Goal: Task Accomplishment & Management: Manage account settings

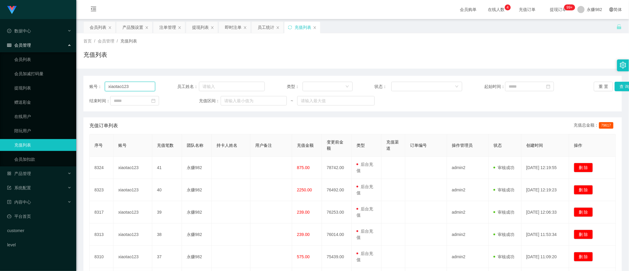
click at [134, 86] on input "xiaotao123" at bounding box center [130, 87] width 50 height 10
click at [127, 25] on div "产品预设置" at bounding box center [132, 27] width 21 height 11
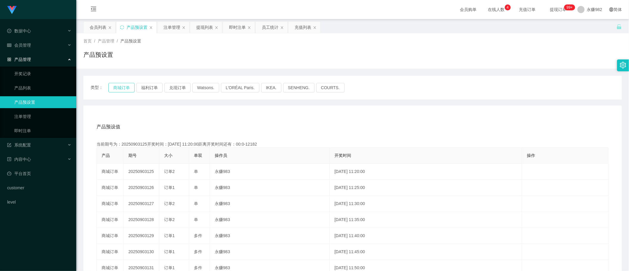
click at [113, 85] on button "商城订单" at bounding box center [121, 88] width 26 height 10
click at [146, 87] on button "福利订单" at bounding box center [149, 88] width 26 height 10
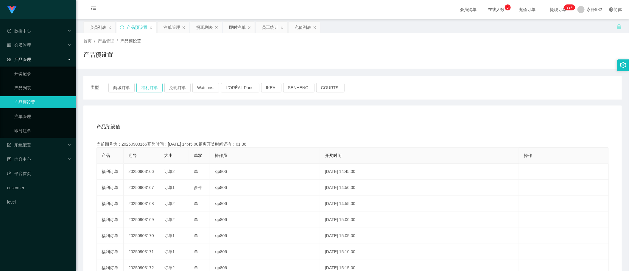
click at [151, 90] on button "福利订单" at bounding box center [149, 88] width 26 height 10
click at [147, 83] on button "福利订单" at bounding box center [149, 88] width 26 height 10
click at [151, 84] on button "福利订单" at bounding box center [149, 88] width 26 height 10
click at [151, 88] on button "福利订单" at bounding box center [149, 88] width 26 height 10
click at [173, 28] on div "注单管理" at bounding box center [171, 27] width 17 height 11
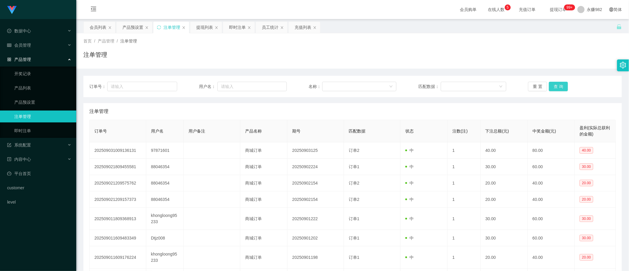
click at [558, 87] on button "查 询" at bounding box center [557, 87] width 19 height 10
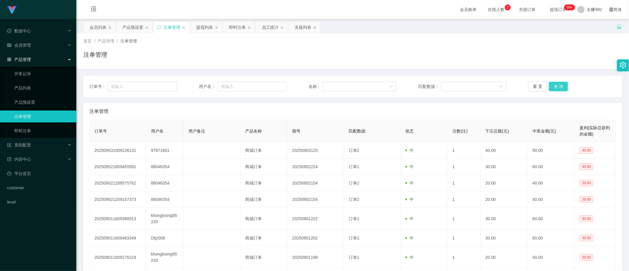
click at [558, 87] on button "查 询" at bounding box center [557, 87] width 19 height 10
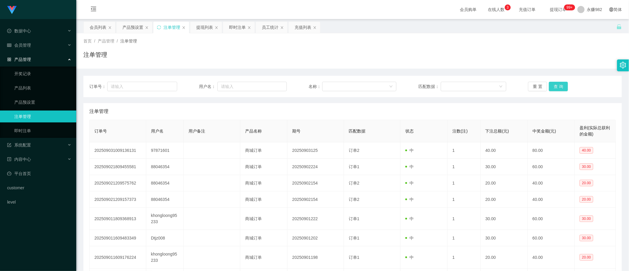
click at [558, 87] on button "查 询" at bounding box center [557, 87] width 19 height 10
click at [133, 28] on div "产品预设置" at bounding box center [132, 27] width 21 height 11
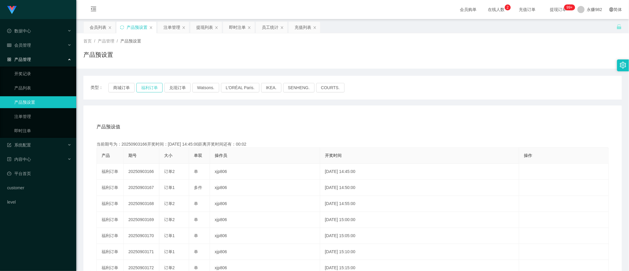
click at [147, 87] on button "福利订单" at bounding box center [149, 88] width 26 height 10
click at [172, 24] on div "注单管理" at bounding box center [171, 27] width 17 height 11
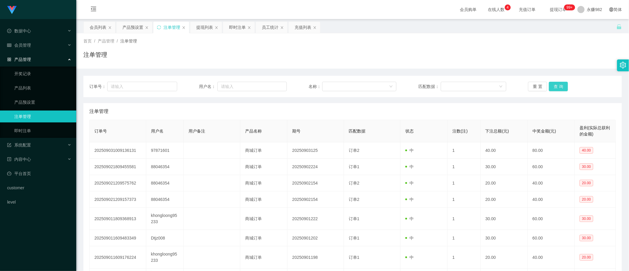
click at [554, 85] on button "查 询" at bounding box center [557, 87] width 19 height 10
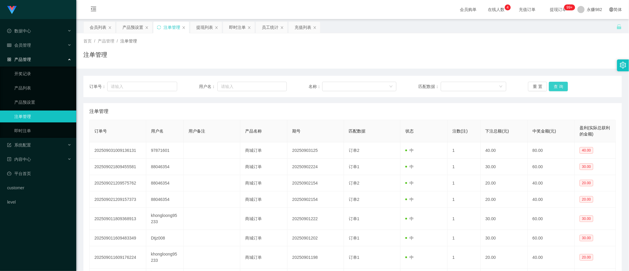
click at [554, 85] on button "查 询" at bounding box center [557, 87] width 19 height 10
click at [554, 86] on button "查 询" at bounding box center [557, 87] width 19 height 10
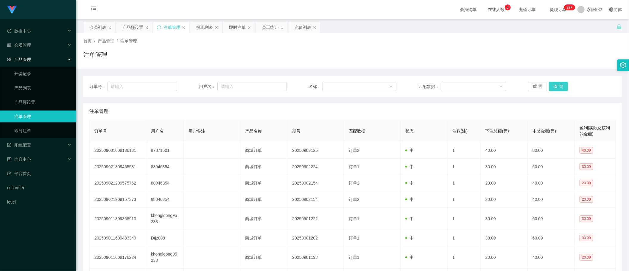
click at [554, 86] on button "查 询" at bounding box center [557, 87] width 19 height 10
click at [556, 87] on button "查 询" at bounding box center [557, 87] width 19 height 10
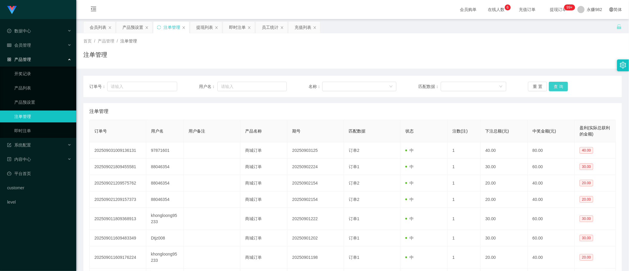
click at [557, 86] on button "查 询" at bounding box center [557, 87] width 19 height 10
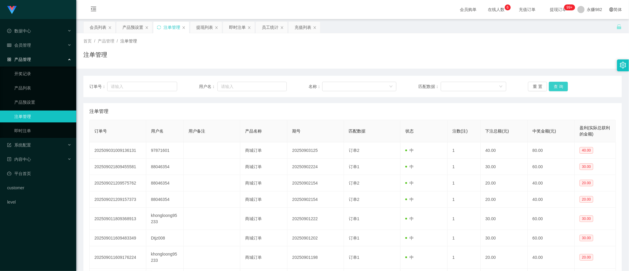
click at [557, 86] on button "查 询" at bounding box center [557, 87] width 19 height 10
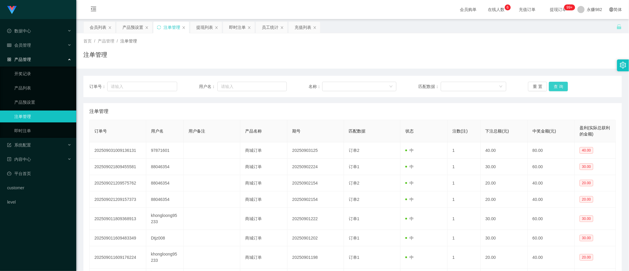
click at [557, 86] on button "查 询" at bounding box center [557, 87] width 19 height 10
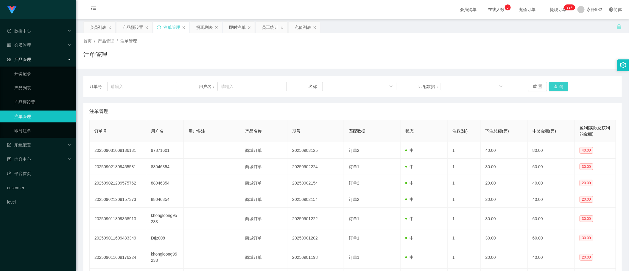
click at [557, 86] on button "查 询" at bounding box center [557, 87] width 19 height 10
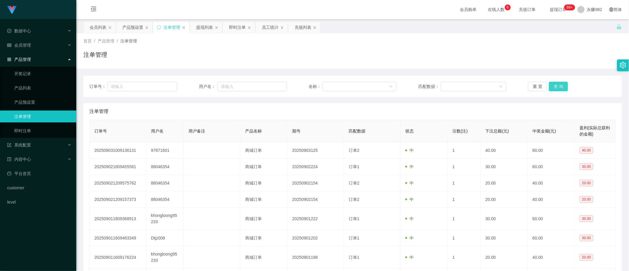
click at [557, 86] on button "查 询" at bounding box center [557, 87] width 19 height 10
click at [557, 86] on div "重 置 查 询" at bounding box center [572, 87] width 88 height 10
click at [557, 86] on button "查 询" at bounding box center [557, 87] width 19 height 10
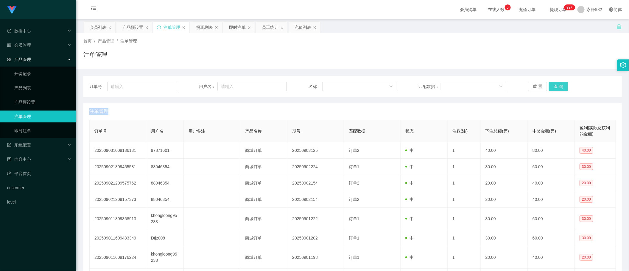
click at [557, 86] on button "查 询" at bounding box center [557, 87] width 19 height 10
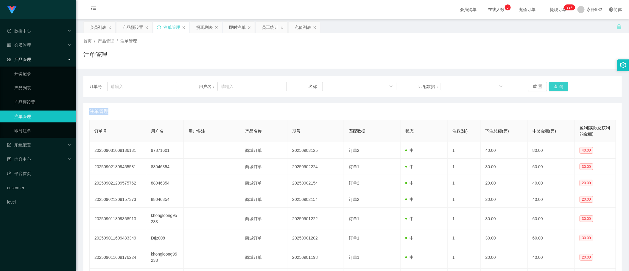
click at [557, 86] on button "查 询" at bounding box center [557, 87] width 19 height 10
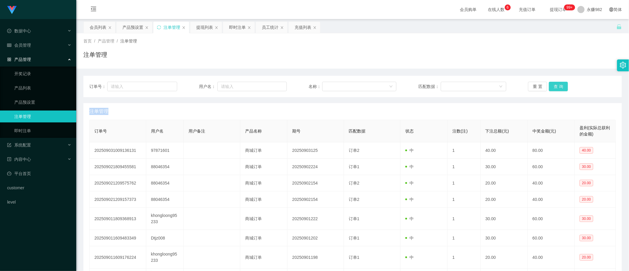
click at [557, 86] on button "查 询" at bounding box center [557, 87] width 19 height 10
click at [557, 86] on div "重 置 查 询" at bounding box center [572, 87] width 88 height 10
click at [557, 86] on button "查 询" at bounding box center [557, 87] width 19 height 10
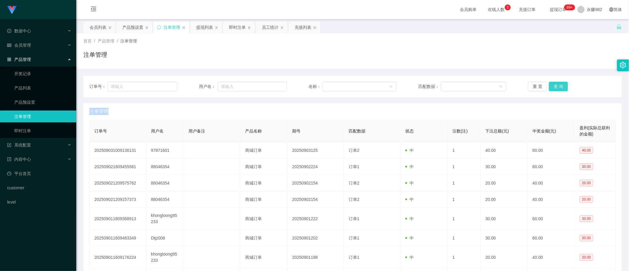
click at [557, 86] on div "重 置 查 询" at bounding box center [572, 87] width 88 height 10
click at [557, 86] on button "查 询" at bounding box center [557, 87] width 19 height 10
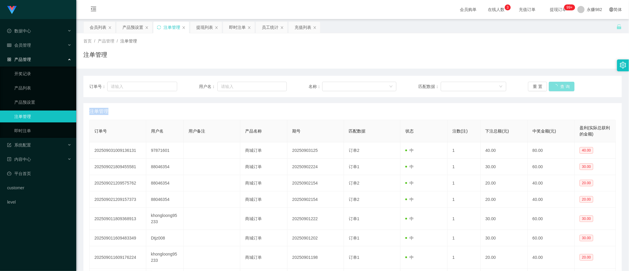
click at [557, 86] on div "重 置 查 询" at bounding box center [572, 87] width 88 height 10
click at [557, 86] on button "查 询" at bounding box center [557, 87] width 19 height 10
click at [557, 86] on div "重 置 查 询" at bounding box center [572, 87] width 88 height 10
click at [557, 86] on button "查 询" at bounding box center [557, 87] width 19 height 10
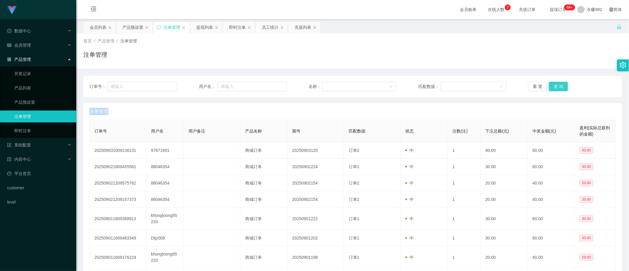
click at [557, 86] on button "查 询" at bounding box center [557, 87] width 19 height 10
click at [557, 85] on button "查 询" at bounding box center [557, 87] width 19 height 10
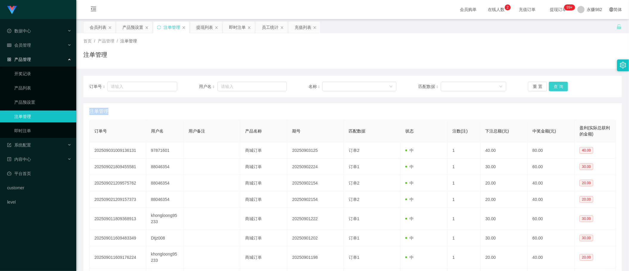
click at [557, 85] on button "查 询" at bounding box center [557, 87] width 19 height 10
click at [557, 85] on div "重 置 查 询" at bounding box center [572, 87] width 88 height 10
click at [557, 85] on button "查 询" at bounding box center [557, 87] width 19 height 10
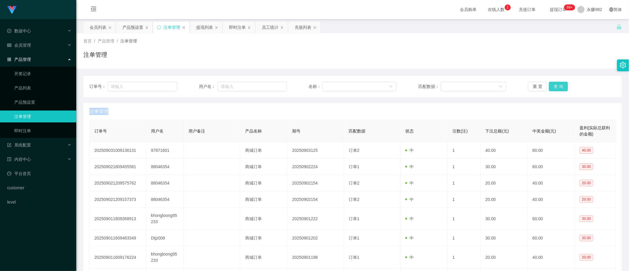
click at [557, 85] on button "查 询" at bounding box center [557, 87] width 19 height 10
click at [557, 85] on div "重 置 查 询" at bounding box center [572, 87] width 88 height 10
click at [557, 85] on button "查 询" at bounding box center [557, 87] width 19 height 10
click at [131, 29] on div "产品预设置" at bounding box center [132, 27] width 21 height 11
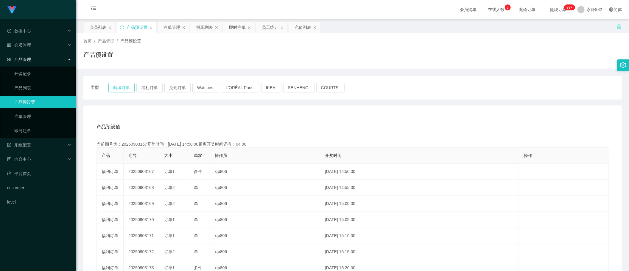
click at [120, 87] on button "商城订单" at bounding box center [121, 88] width 26 height 10
click at [136, 87] on div "类型： 商城订单 福利订单 兑现订单 Watsons. L'ORÉAL Paris. IKEA. [GEOGRAPHIC_DATA]. COURTS." at bounding box center [352, 88] width 524 height 10
click at [234, 28] on div "即时注单" at bounding box center [237, 27] width 17 height 11
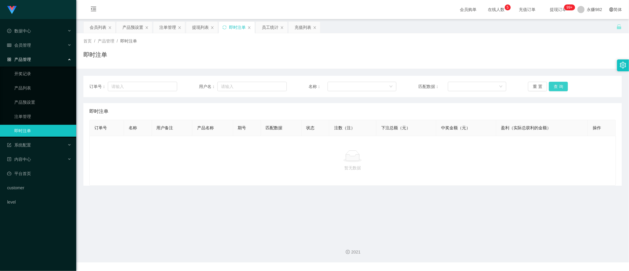
click at [560, 83] on button "查 询" at bounding box center [557, 87] width 19 height 10
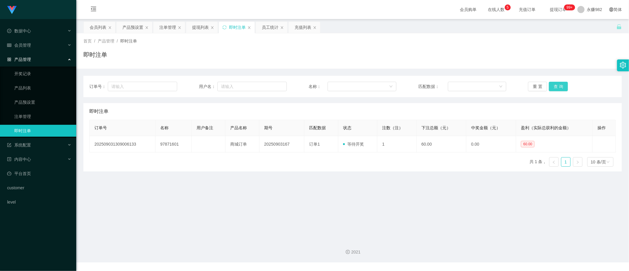
click at [560, 83] on button "查 询" at bounding box center [557, 87] width 19 height 10
click at [167, 25] on div "注单管理" at bounding box center [167, 27] width 17 height 11
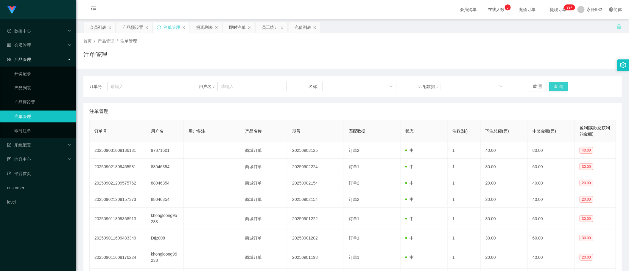
click at [555, 86] on button "查 询" at bounding box center [557, 87] width 19 height 10
drag, startPoint x: 374, startPoint y: 145, endPoint x: 468, endPoint y: 118, distance: 97.8
click at [374, 145] on td "订单1" at bounding box center [372, 151] width 57 height 16
click at [557, 89] on button "查 询" at bounding box center [557, 87] width 19 height 10
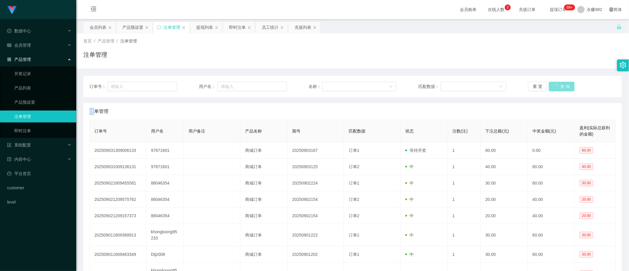
click at [557, 89] on div "重 置 查 询" at bounding box center [572, 87] width 88 height 10
click at [557, 89] on button "查 询" at bounding box center [557, 87] width 19 height 10
click at [131, 26] on div "产品预设置" at bounding box center [132, 27] width 21 height 11
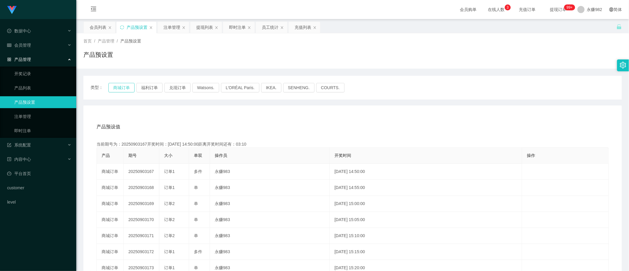
click at [124, 89] on button "商城订单" at bounding box center [121, 88] width 26 height 10
click at [125, 85] on button "商城订单" at bounding box center [121, 88] width 26 height 10
click at [171, 31] on div "注单管理" at bounding box center [171, 27] width 17 height 11
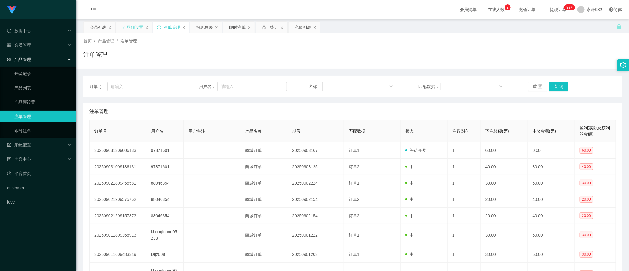
click at [135, 27] on div "产品预设置" at bounding box center [132, 27] width 21 height 11
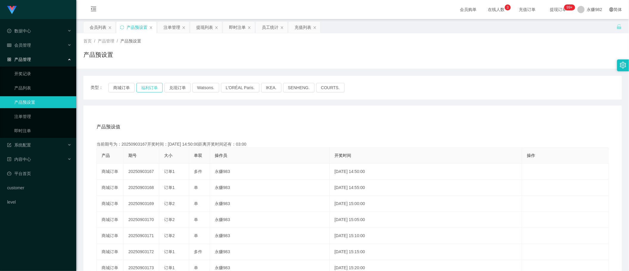
click at [149, 88] on button "福利订单" at bounding box center [149, 88] width 26 height 10
click at [122, 87] on button "商城订单" at bounding box center [121, 88] width 26 height 10
click at [174, 30] on div "注单管理" at bounding box center [171, 27] width 17 height 11
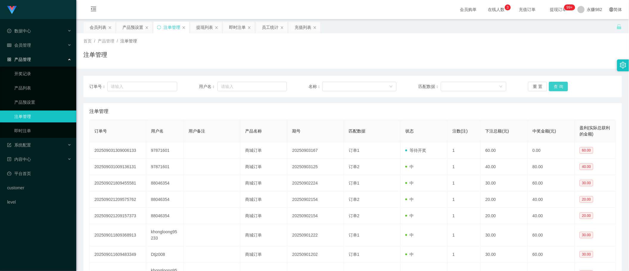
click at [554, 87] on button "查 询" at bounding box center [557, 87] width 19 height 10
